Goal: Transaction & Acquisition: Purchase product/service

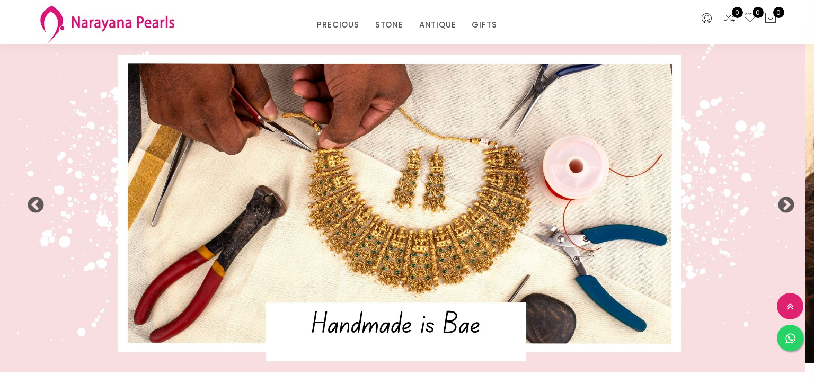
select select "INR"
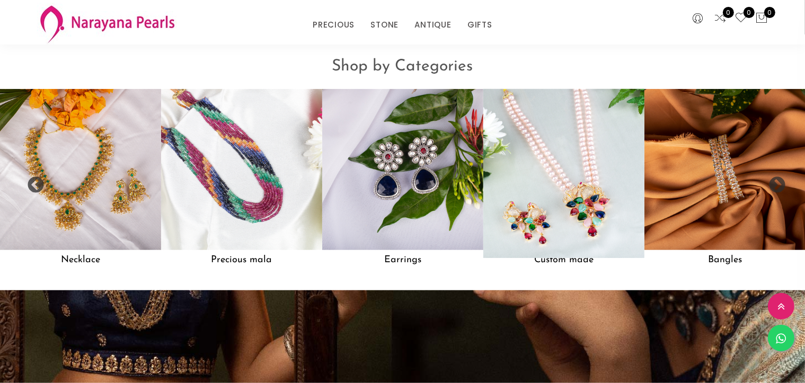
scroll to position [919, 0]
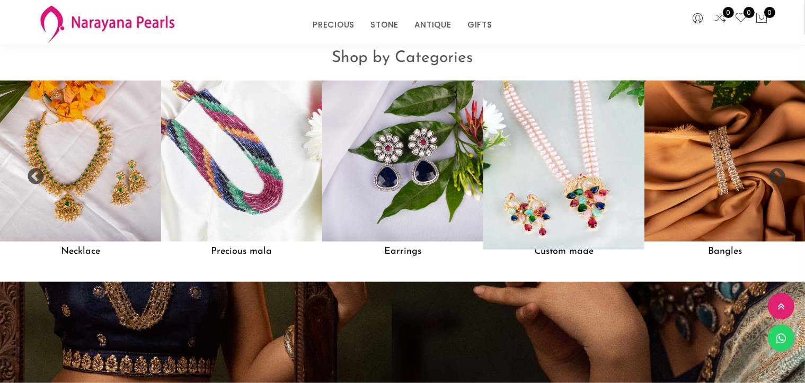
click at [576, 177] on img at bounding box center [564, 160] width 177 height 177
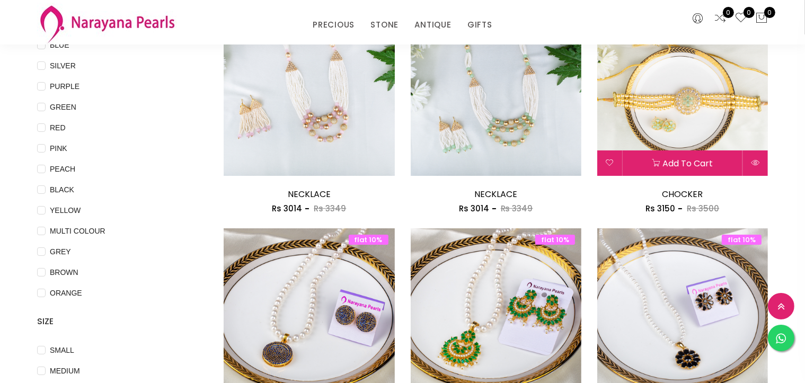
scroll to position [318, 0]
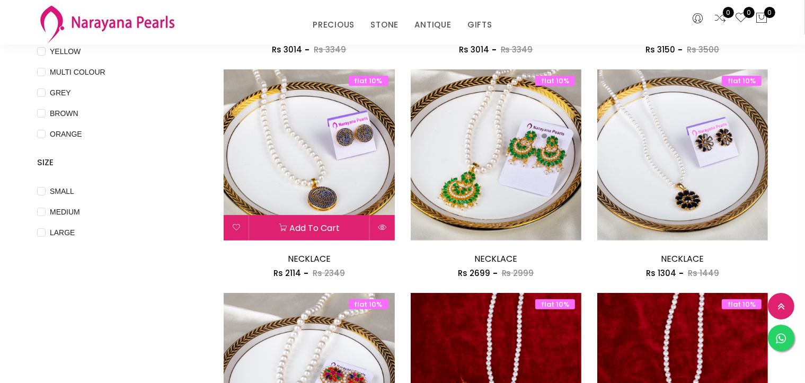
click at [311, 160] on img at bounding box center [309, 154] width 171 height 171
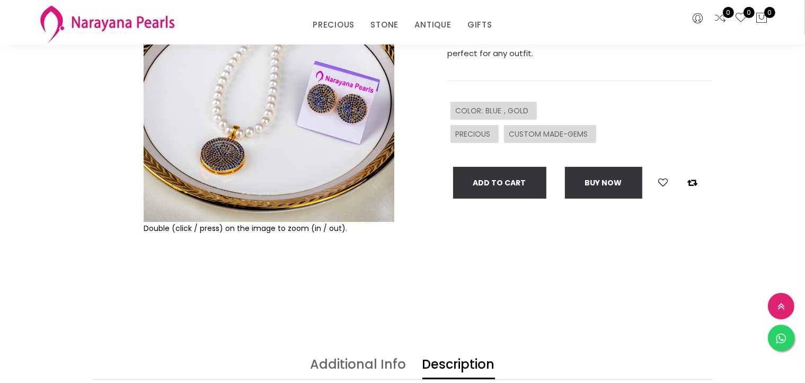
scroll to position [318, 0]
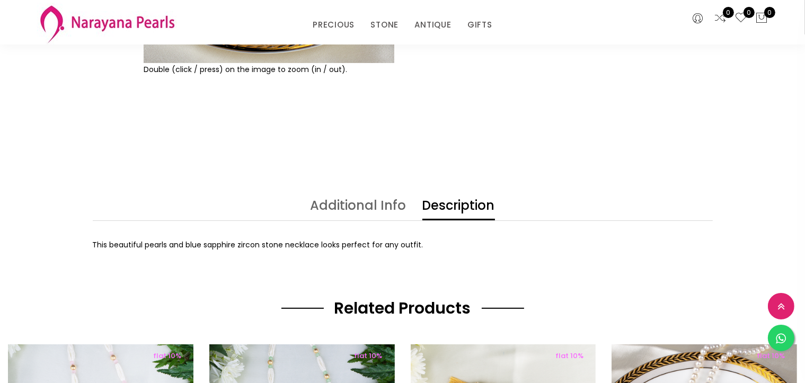
click at [465, 212] on link "Description" at bounding box center [459, 209] width 73 height 21
click at [379, 208] on link "Additional Info" at bounding box center [359, 209] width 96 height 21
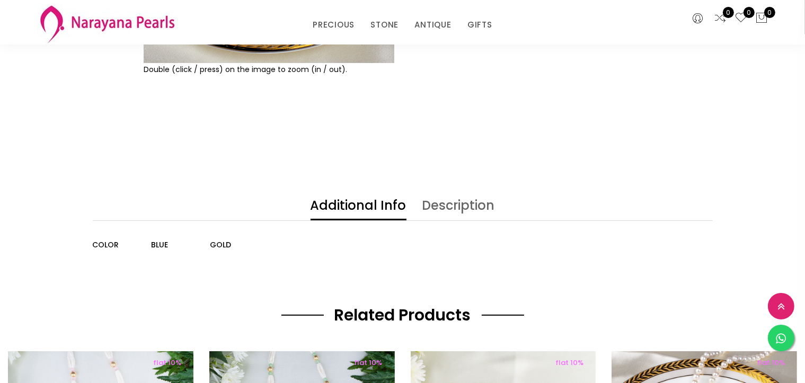
click at [467, 209] on link "Description" at bounding box center [459, 209] width 73 height 21
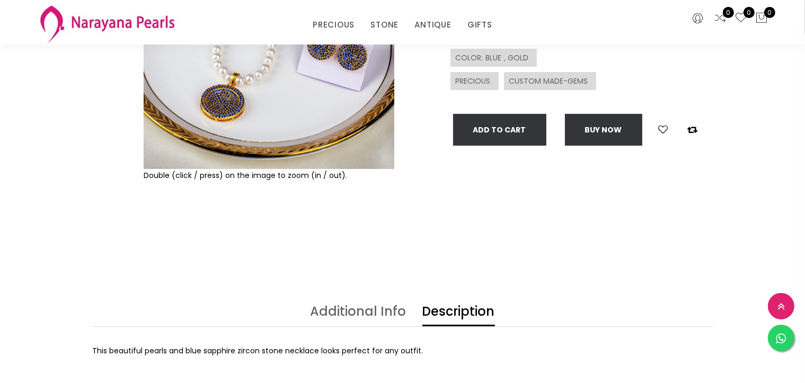
scroll to position [0, 0]
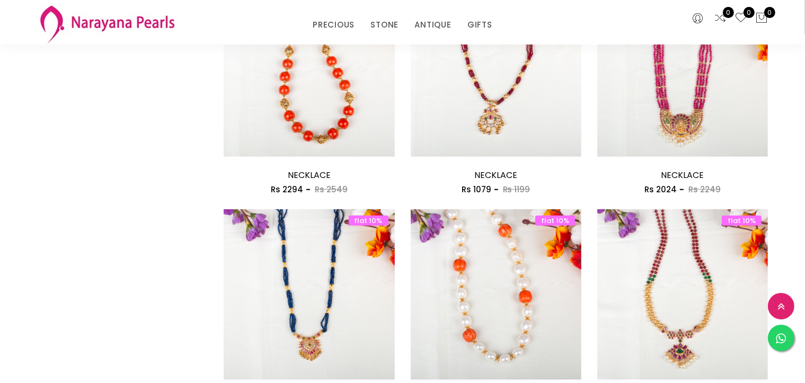
scroll to position [1007, 0]
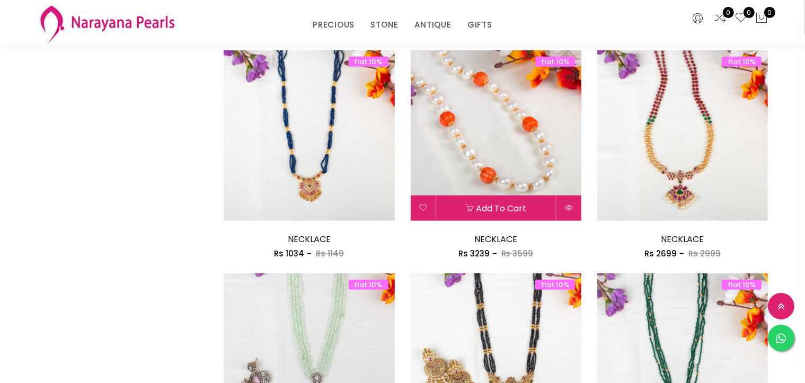
click at [550, 163] on img at bounding box center [496, 135] width 171 height 171
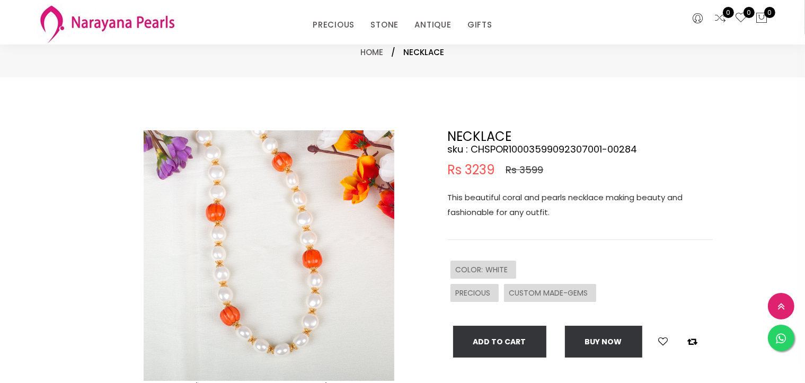
scroll to position [106, 0]
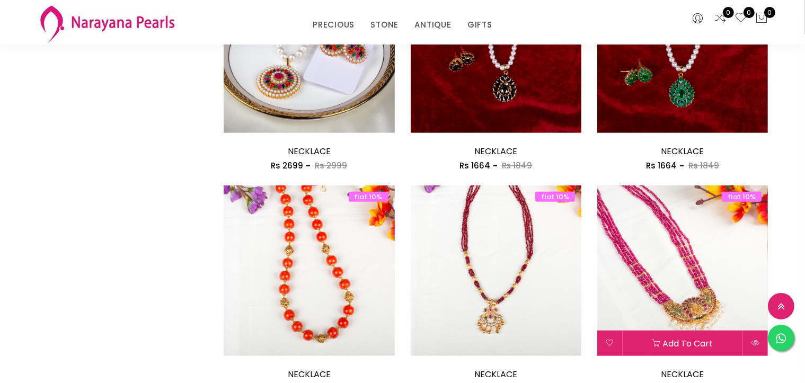
scroll to position [808, 0]
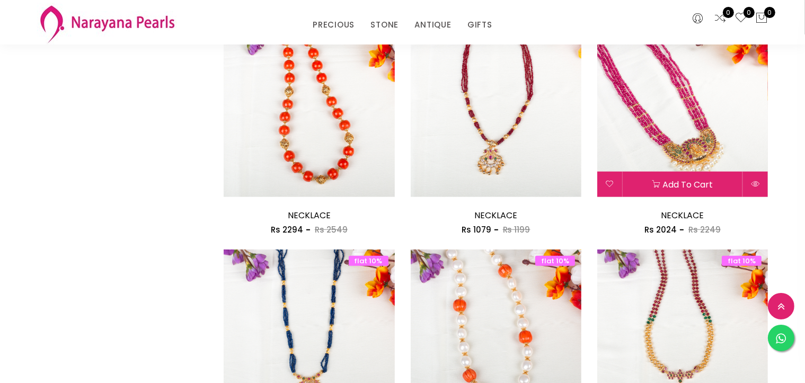
click at [670, 121] on img at bounding box center [682, 112] width 171 height 171
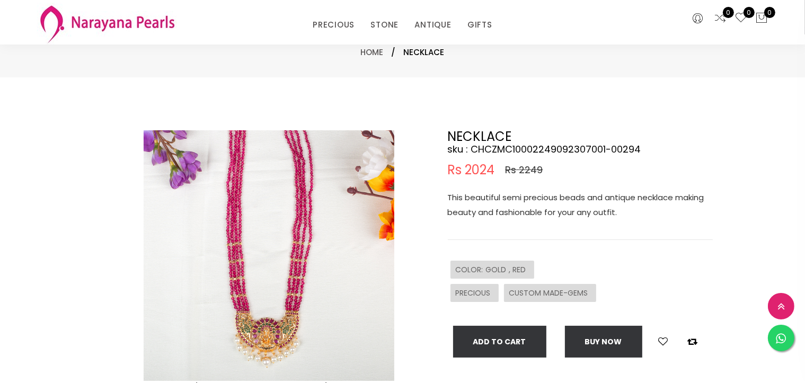
scroll to position [106, 0]
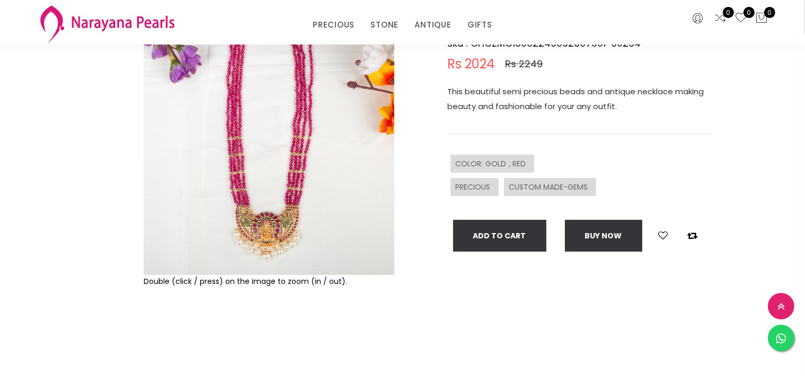
click at [283, 227] on img at bounding box center [269, 149] width 251 height 251
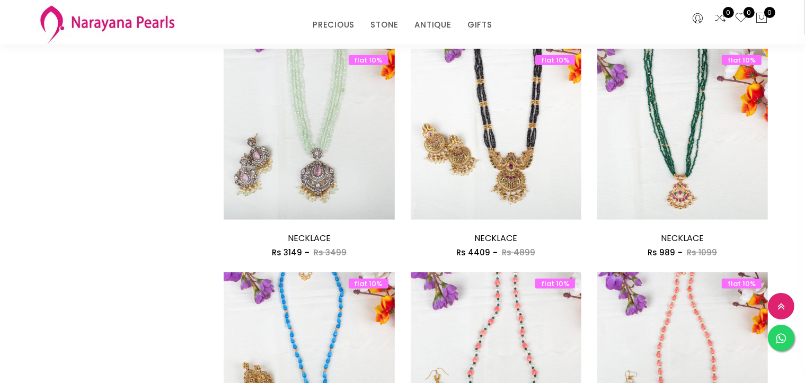
scroll to position [1391, 0]
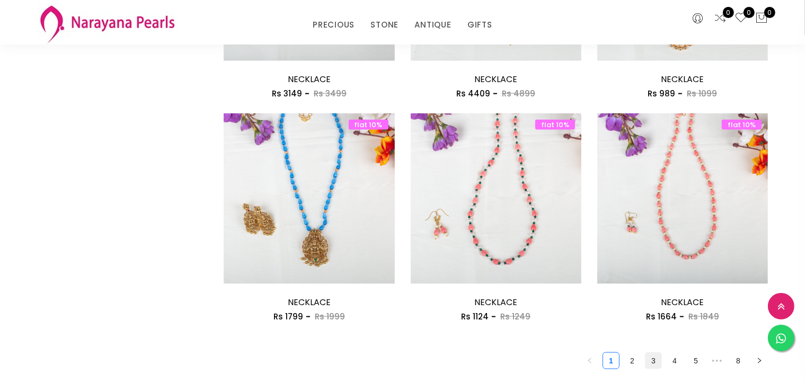
click at [655, 362] on link "3" at bounding box center [654, 361] width 16 height 16
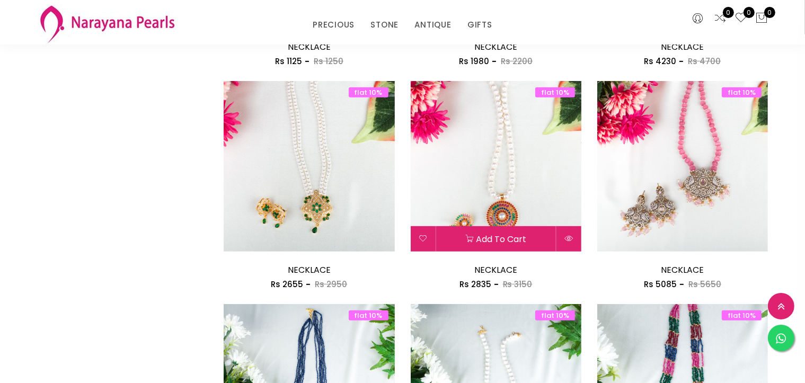
scroll to position [742, 0]
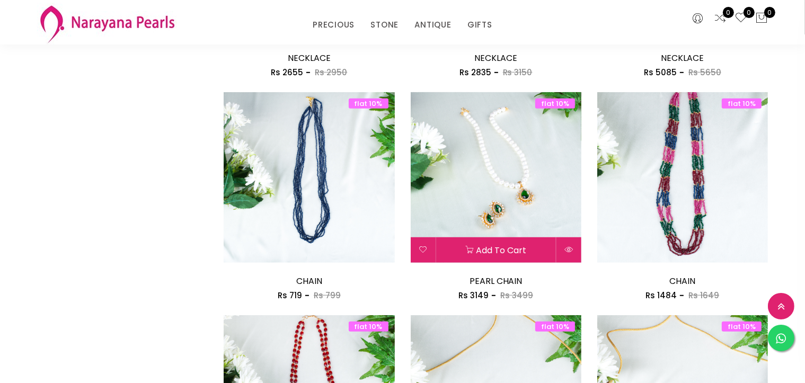
click at [499, 134] on img at bounding box center [496, 177] width 171 height 171
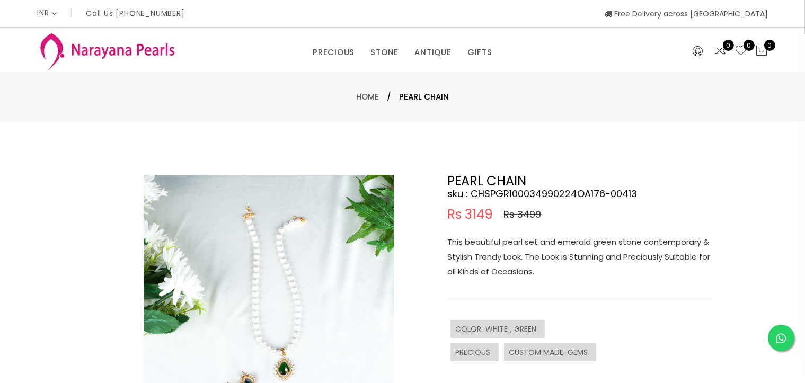
scroll to position [106, 0]
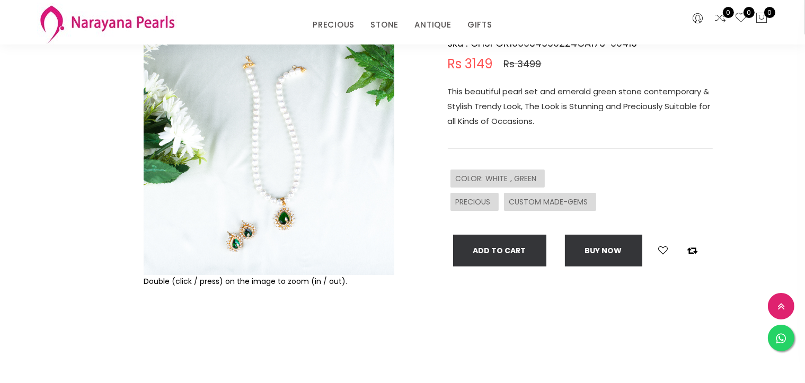
click at [284, 151] on img at bounding box center [269, 149] width 251 height 251
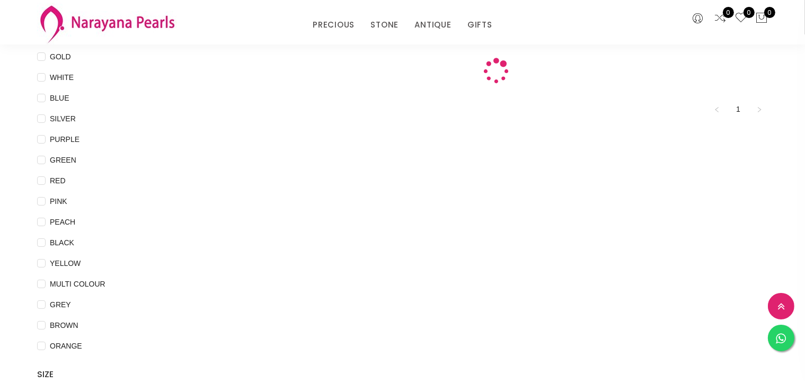
scroll to position [490, 0]
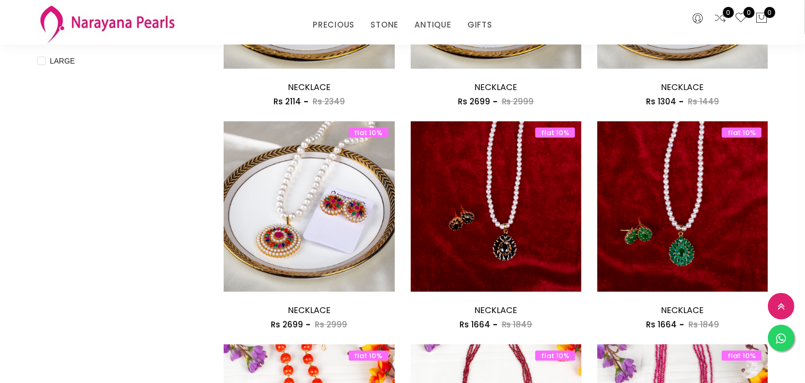
scroll to position [318, 0]
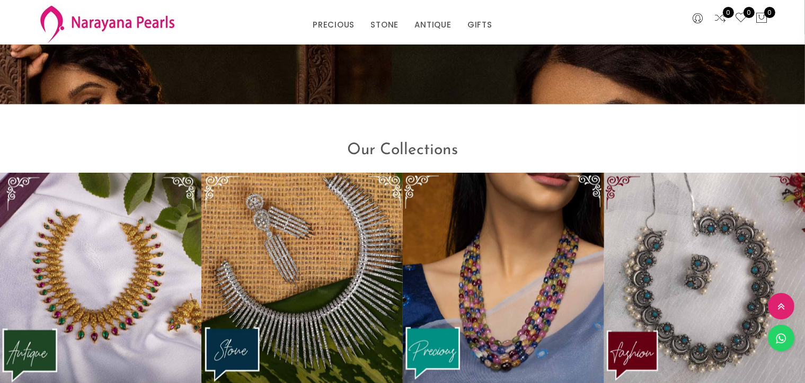
scroll to position [1403, 0]
